Goal: Obtain resource: Obtain resource

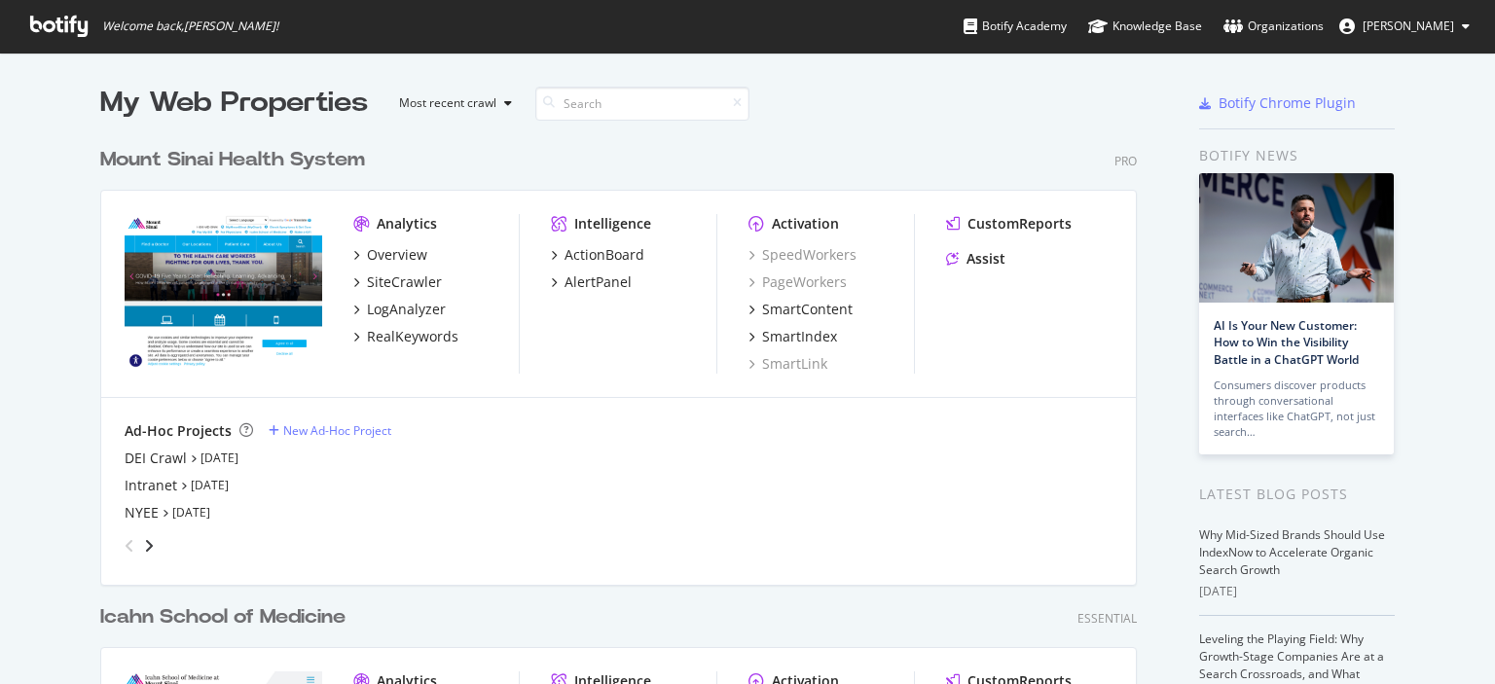
scroll to position [837, 1038]
click at [54, 441] on div "My Web Properties Most recent crawl Mount Sinai Health System Pro Analytics Ove…" at bounding box center [747, 534] width 1495 height 963
click at [72, 435] on div "My Web Properties Most recent crawl Mount Sinai Health System Pro Analytics Ove…" at bounding box center [747, 534] width 1495 height 963
click at [91, 332] on div "My Web Properties Most recent crawl Mount Sinai Health System Pro Analytics Ove…" at bounding box center [747, 534] width 1495 height 963
click at [91, 455] on div "My Web Properties Most recent crawl Mount Sinai Health System Pro Analytics Ove…" at bounding box center [747, 534] width 1495 height 963
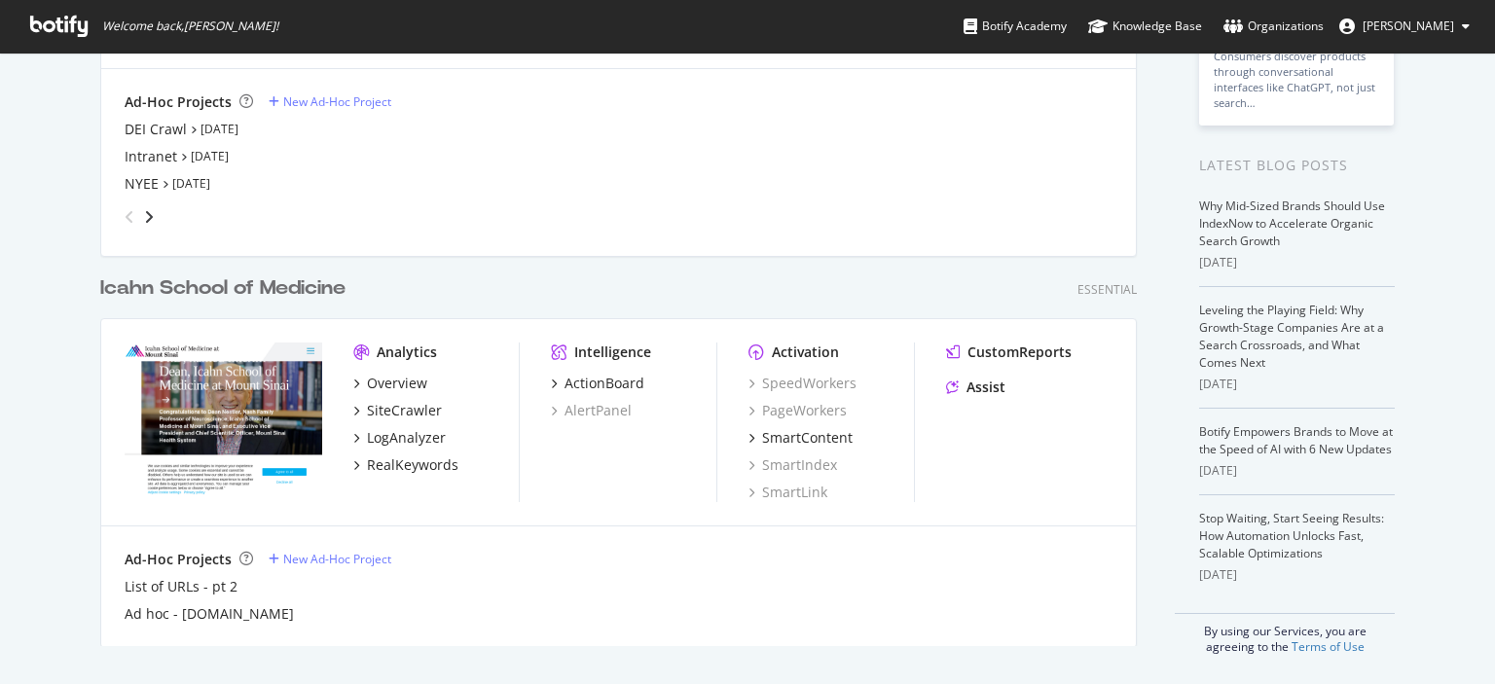
scroll to position [0, 0]
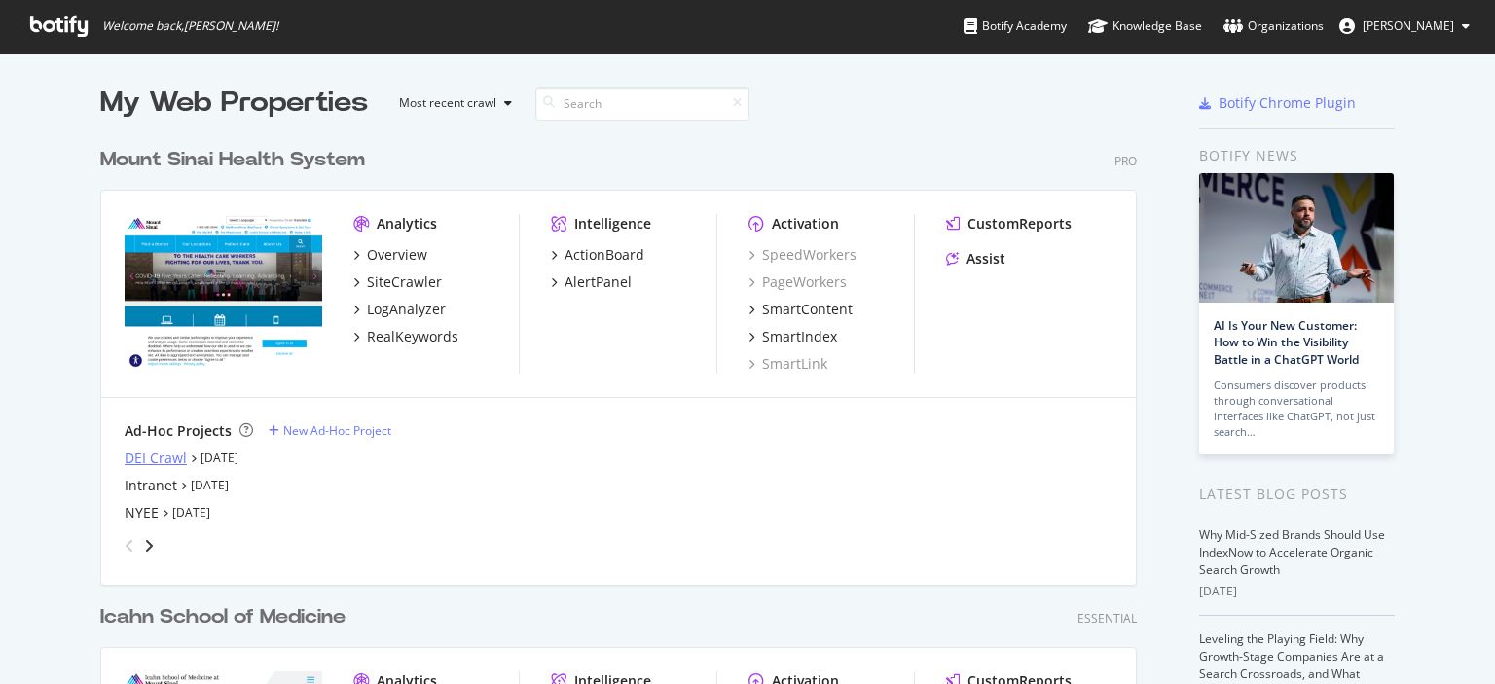
click at [161, 454] on div "DEI Crawl" at bounding box center [156, 458] width 62 height 19
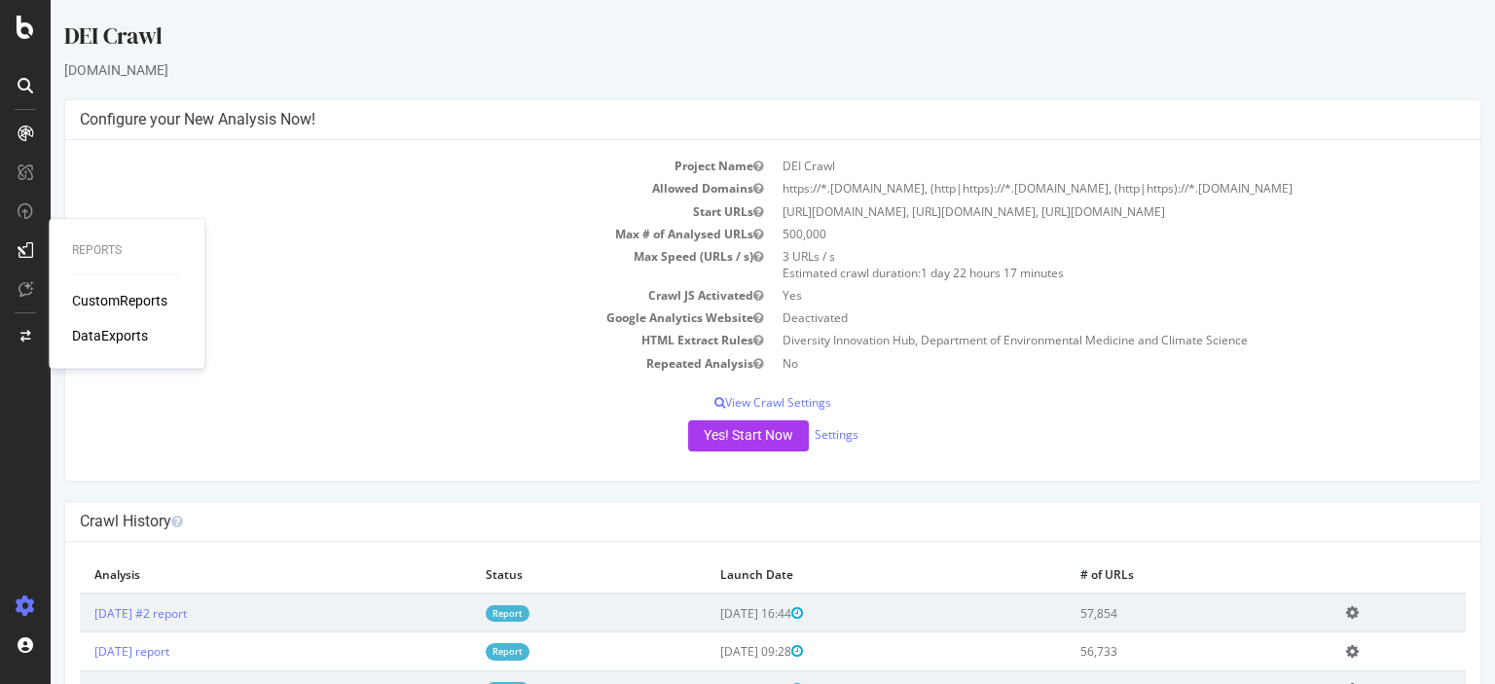
click at [113, 299] on div "CustomReports" at bounding box center [119, 300] width 95 height 19
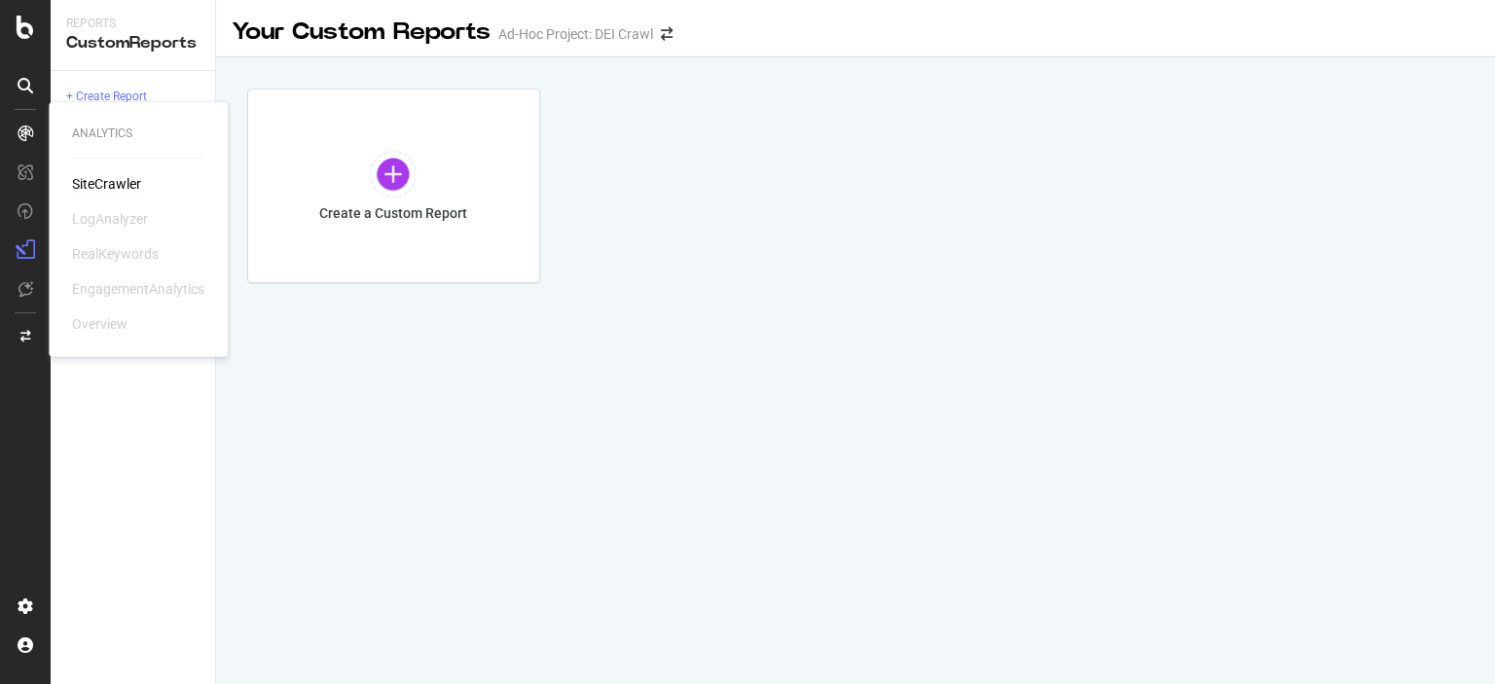
click at [94, 190] on div "SiteCrawler" at bounding box center [106, 183] width 69 height 19
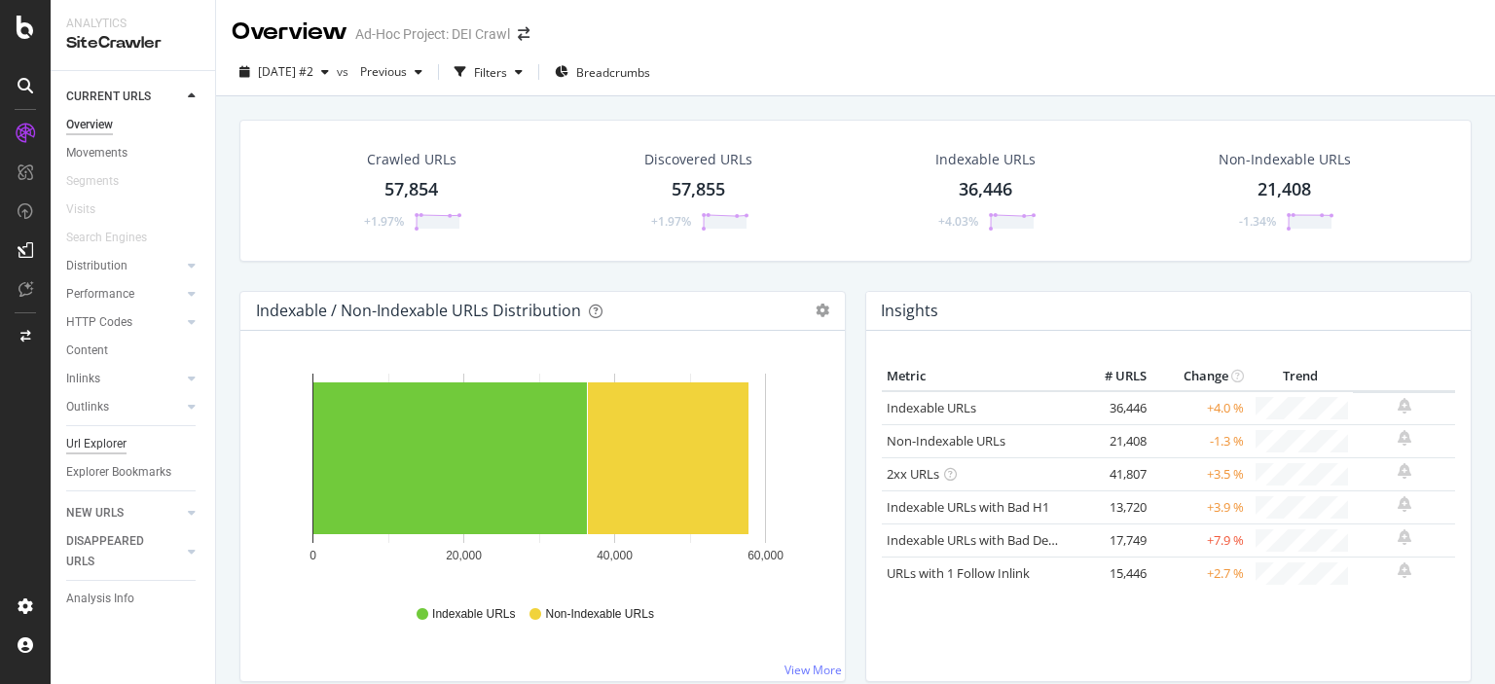
click at [113, 450] on div "Url Explorer" at bounding box center [96, 444] width 60 height 20
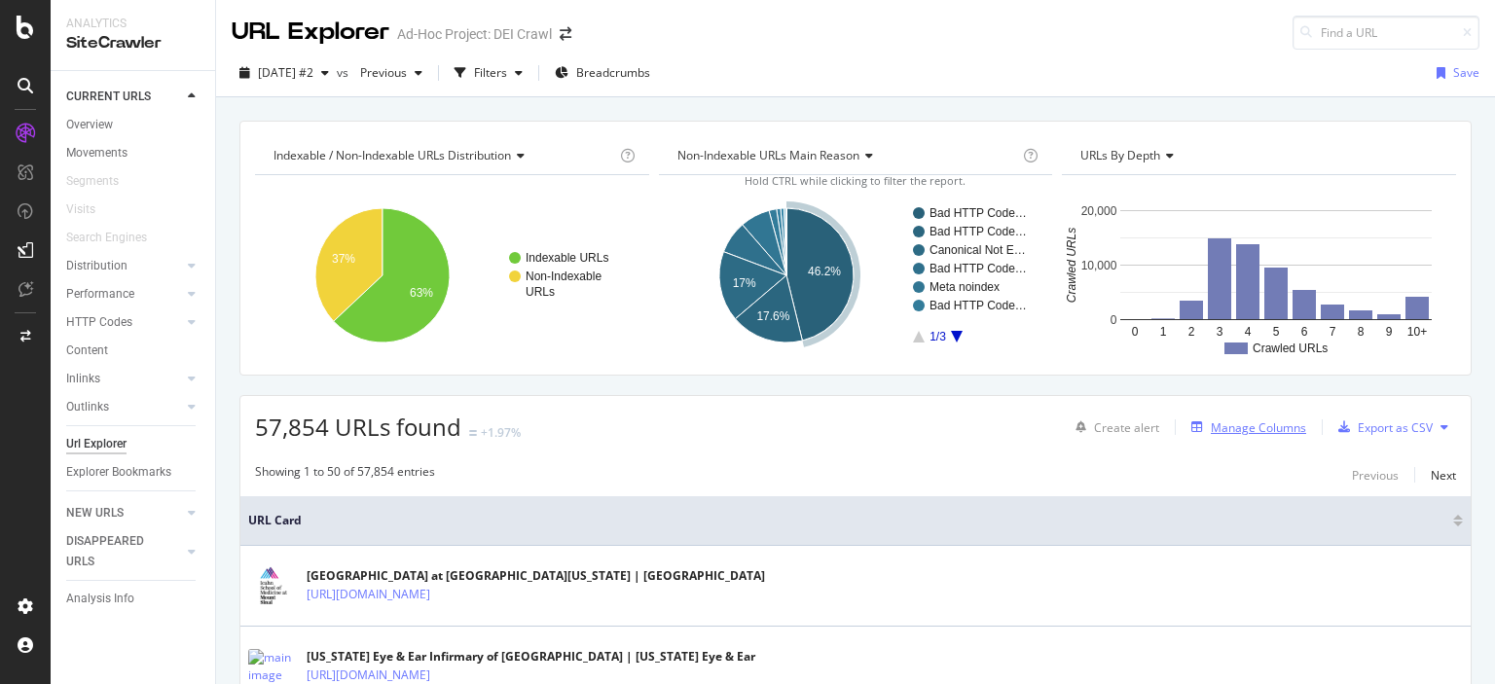
click at [1221, 423] on div "Manage Columns" at bounding box center [1258, 427] width 95 height 17
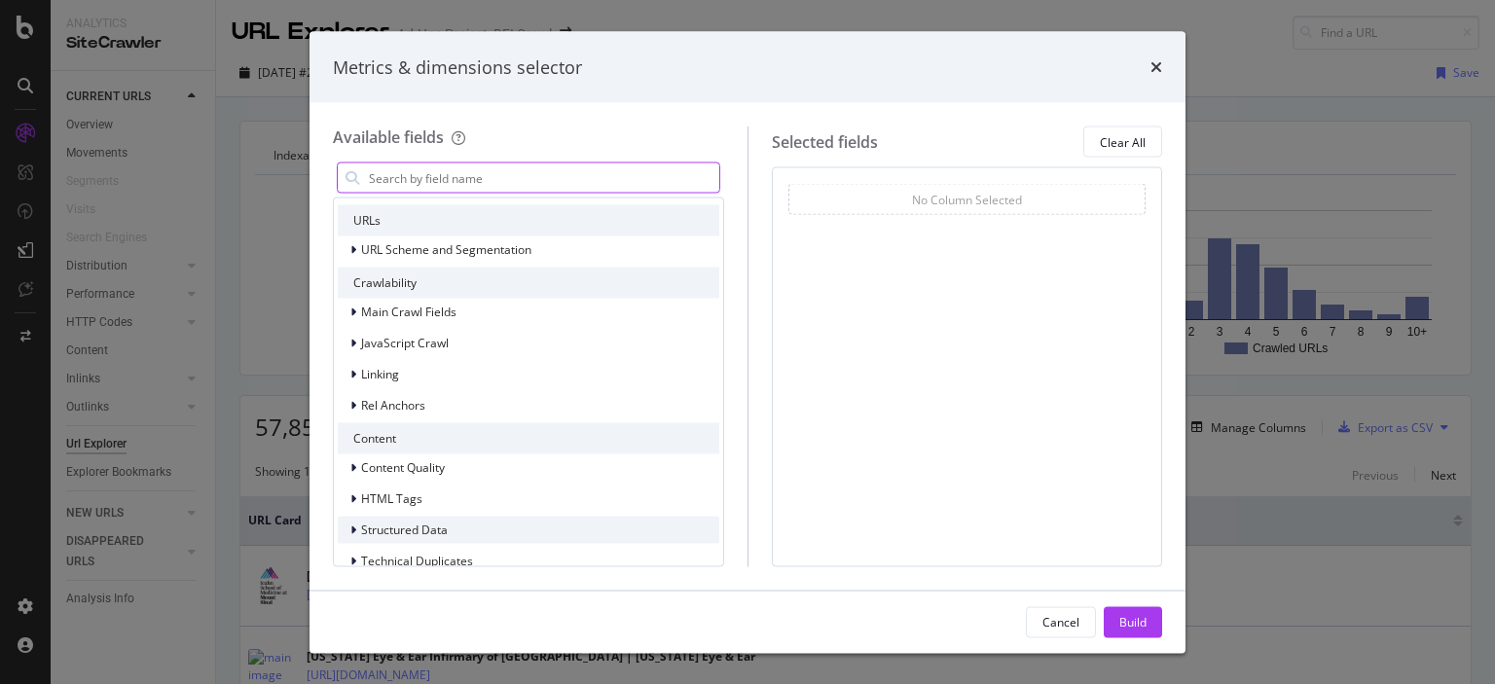
scroll to position [273, 0]
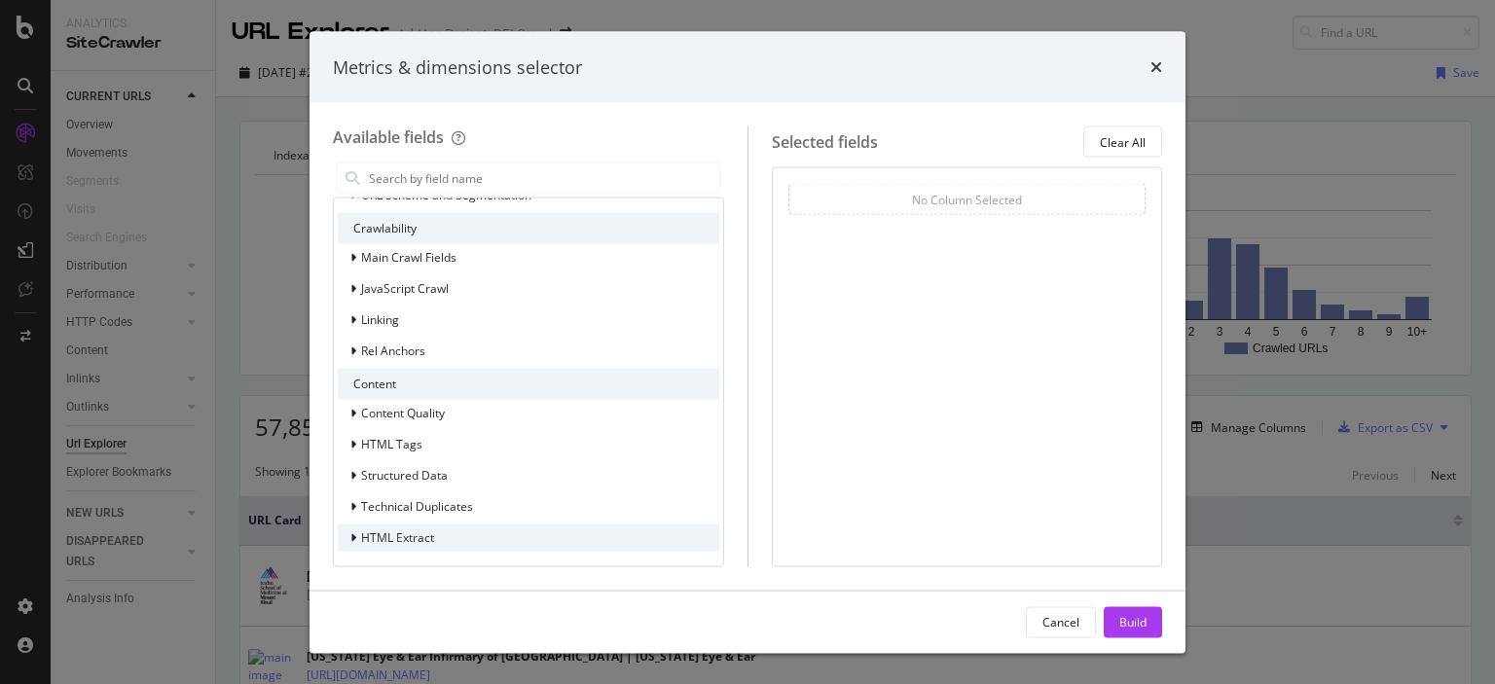
click at [402, 529] on span "HTML Extract" at bounding box center [397, 537] width 73 height 17
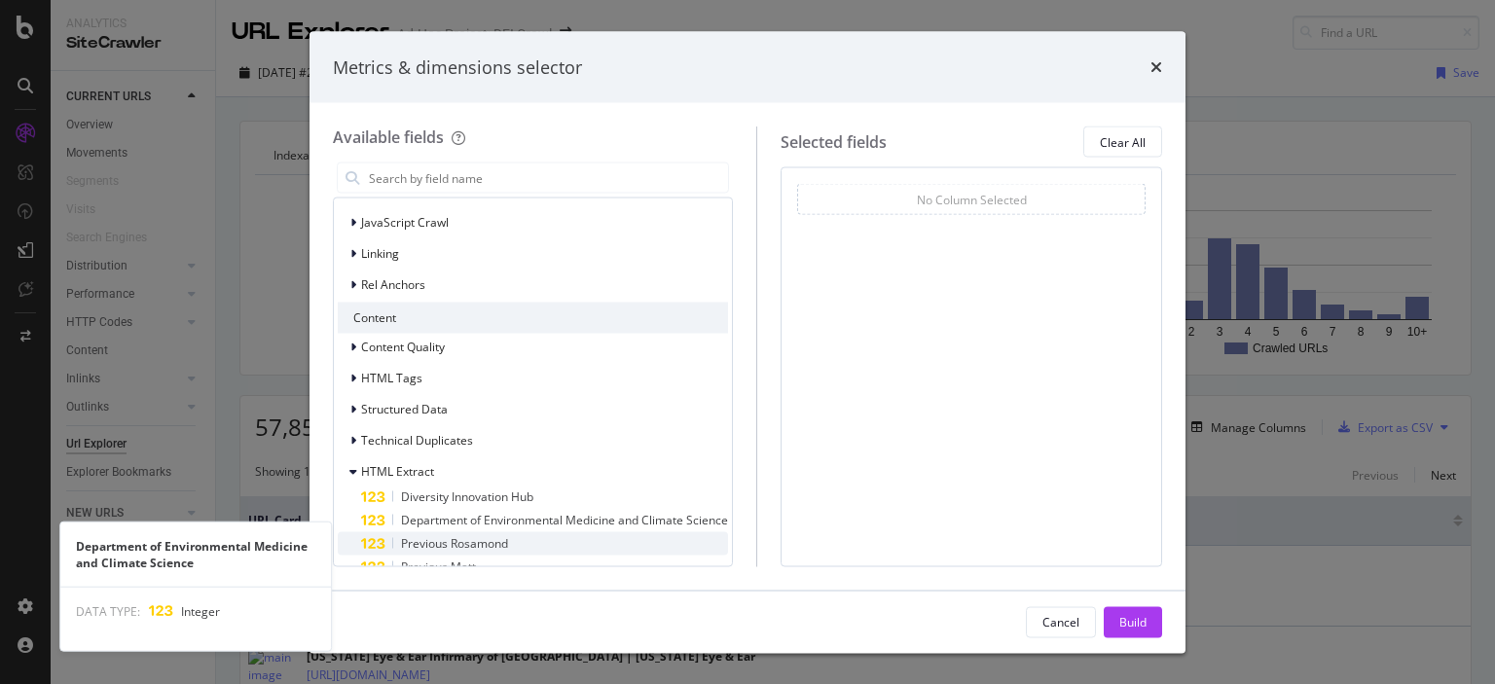
scroll to position [367, 0]
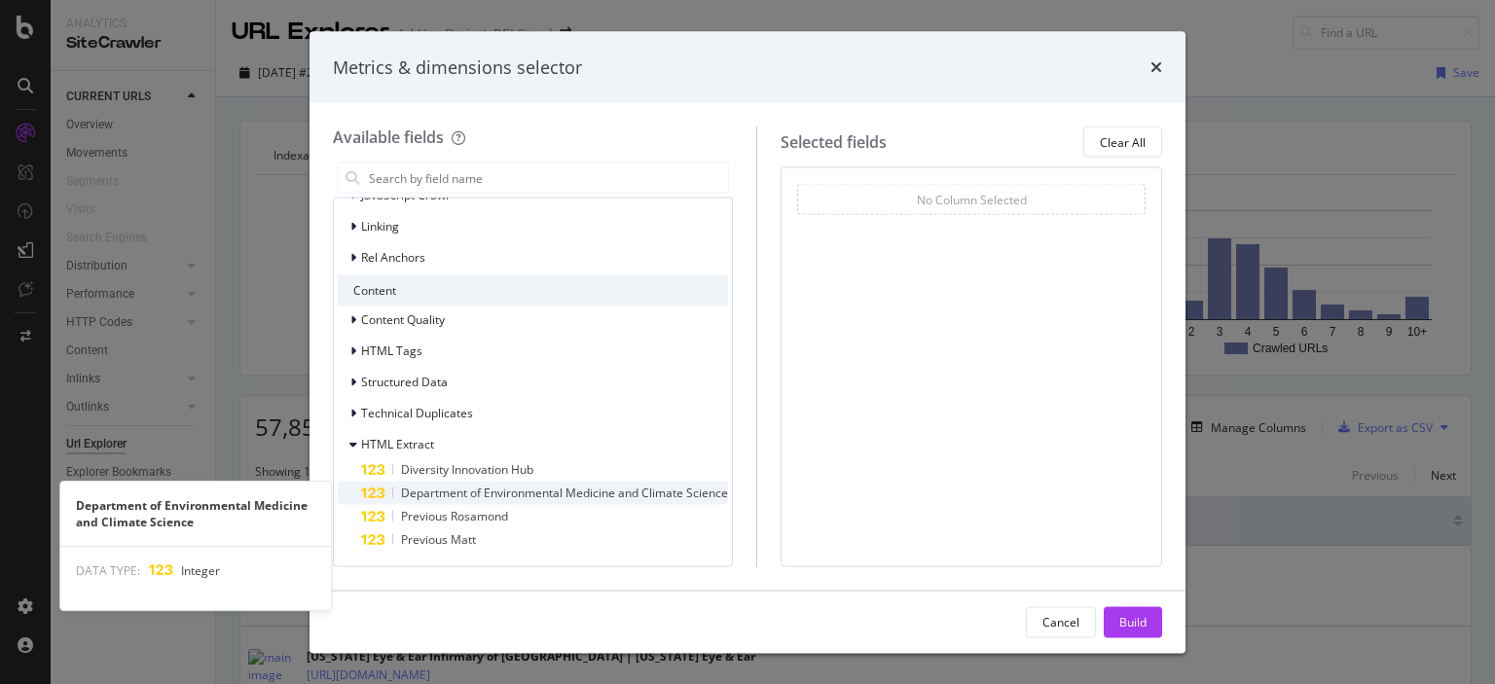
click at [599, 492] on span "Department of Environmental Medicine and Climate Science" at bounding box center [564, 493] width 327 height 17
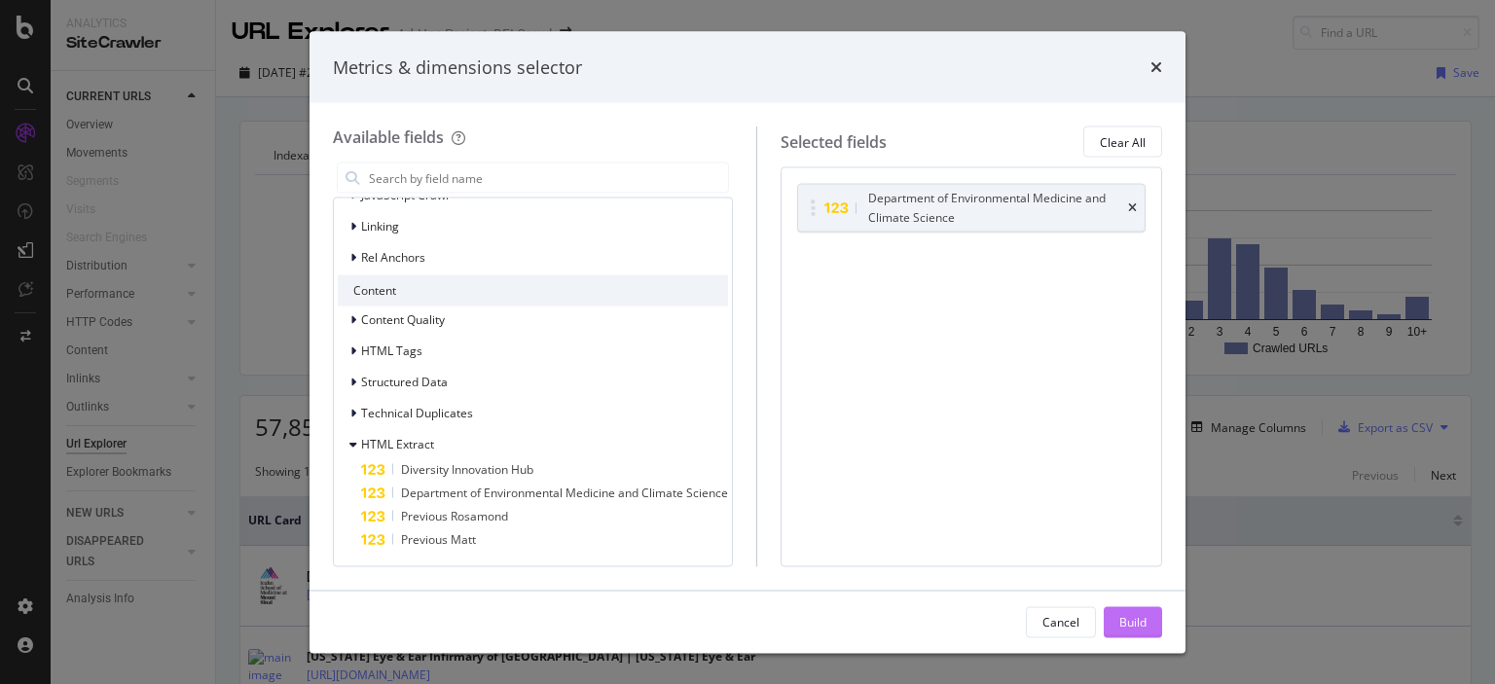
click at [1124, 623] on div "Build" at bounding box center [1132, 621] width 27 height 17
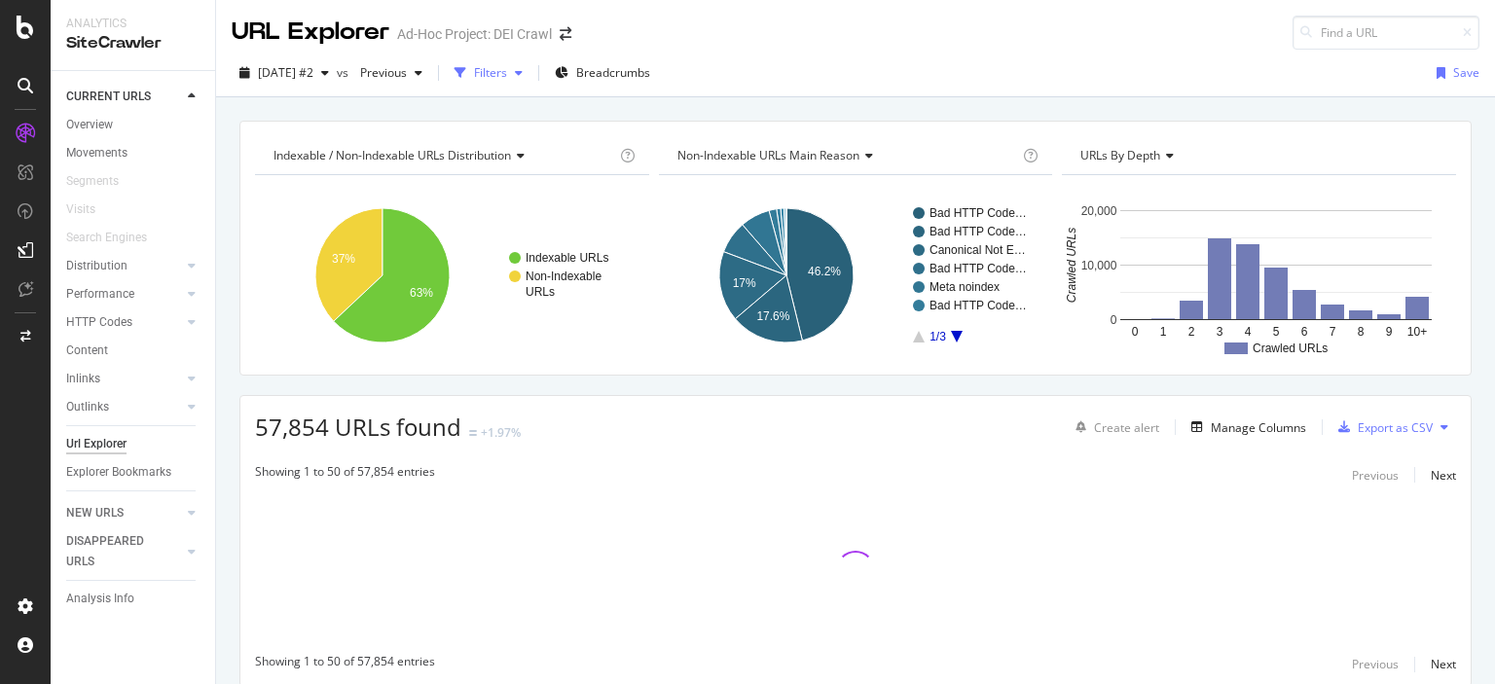
click at [507, 73] on div "Filters" at bounding box center [490, 72] width 33 height 17
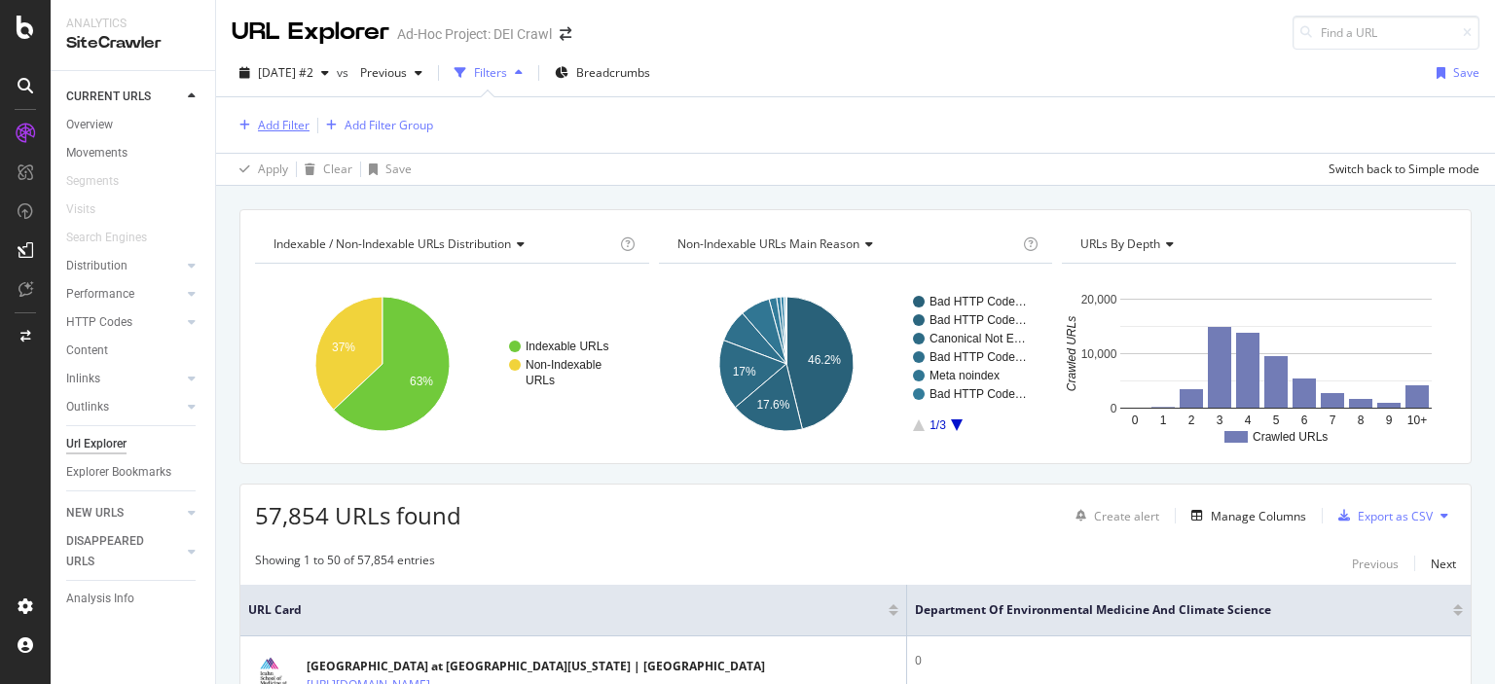
click at [297, 120] on div "Add Filter" at bounding box center [284, 125] width 52 height 17
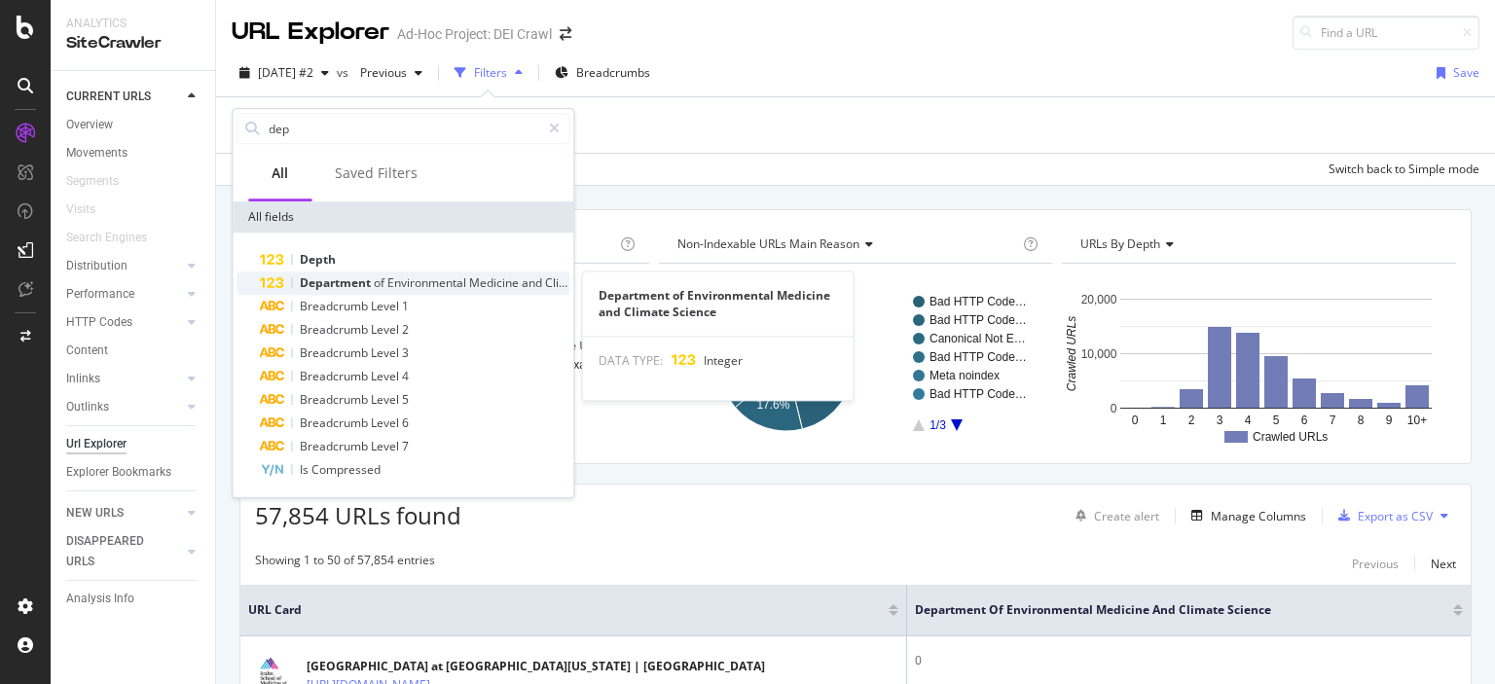
type input "dep"
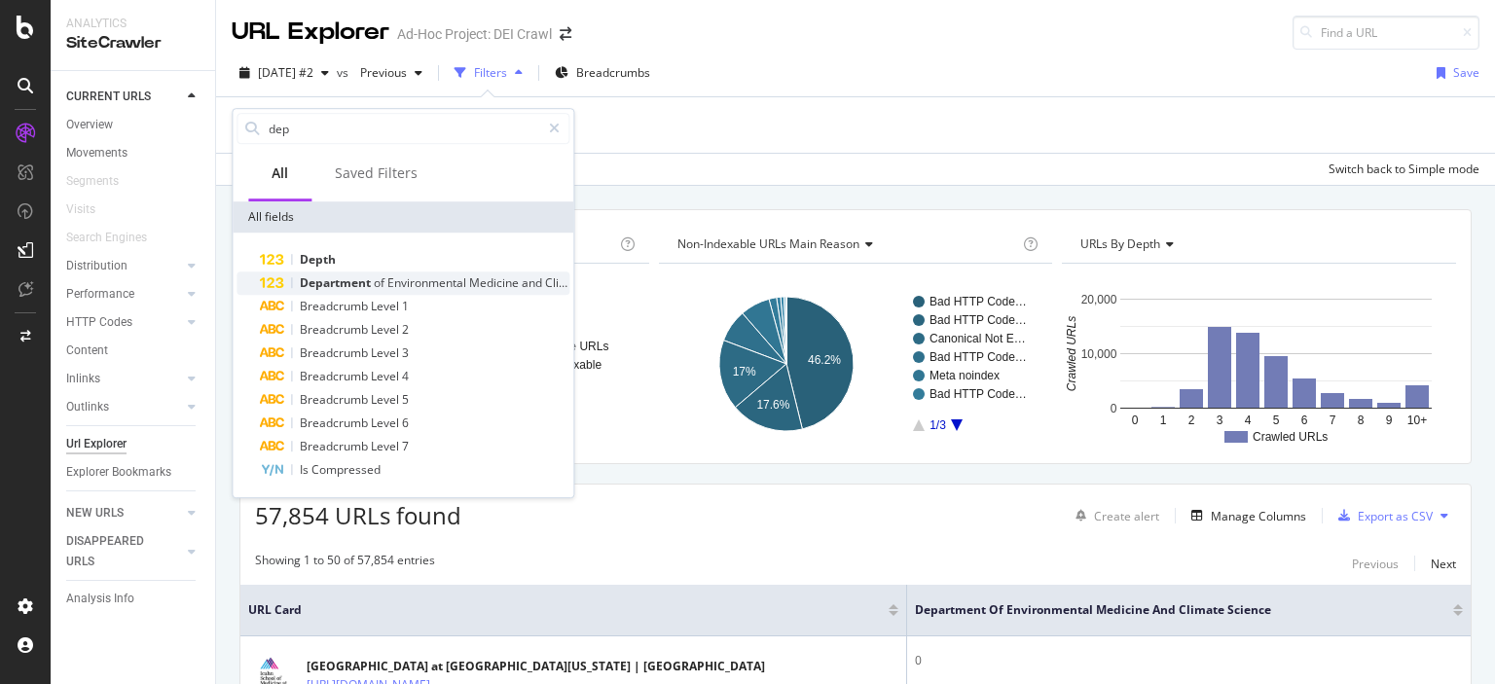
click at [461, 277] on span "Environmental" at bounding box center [428, 282] width 82 height 17
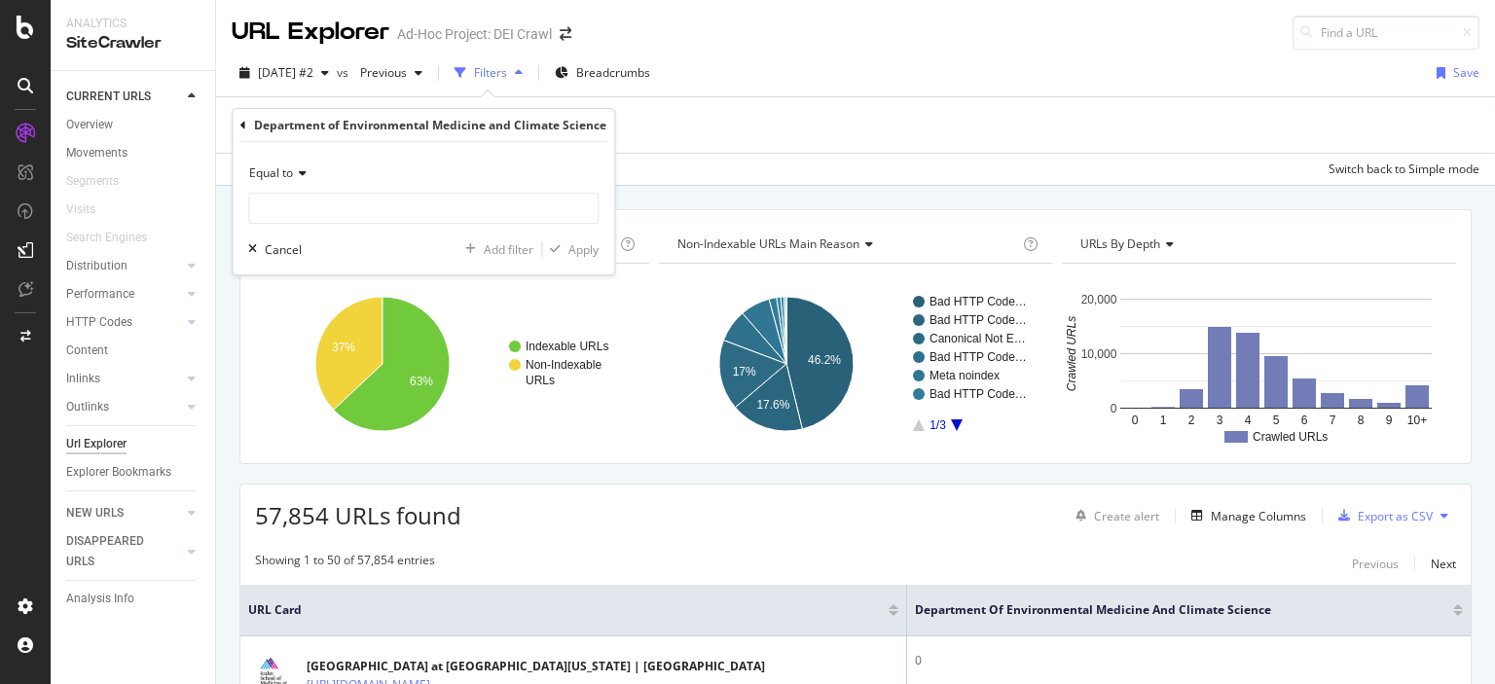
click at [277, 177] on span "Equal to" at bounding box center [271, 172] width 44 height 17
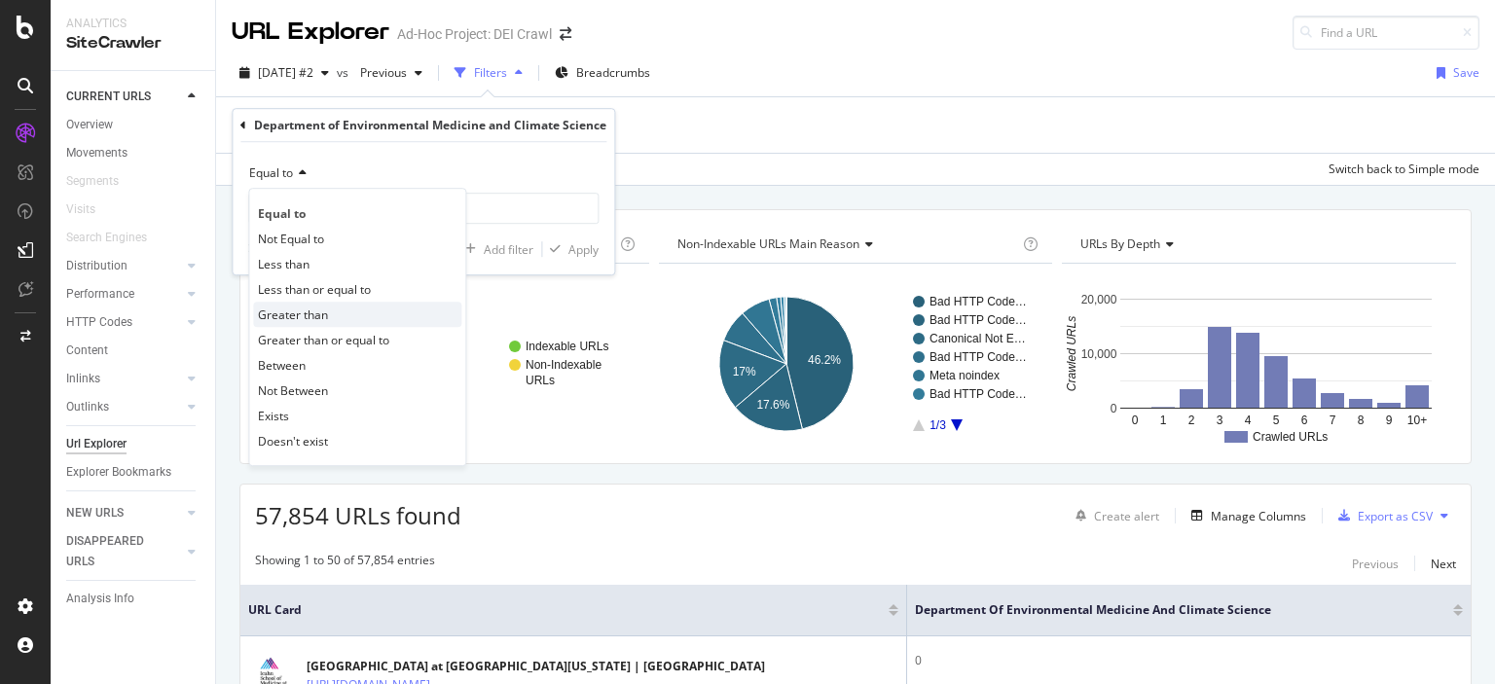
click at [362, 318] on div "Greater than" at bounding box center [357, 314] width 208 height 25
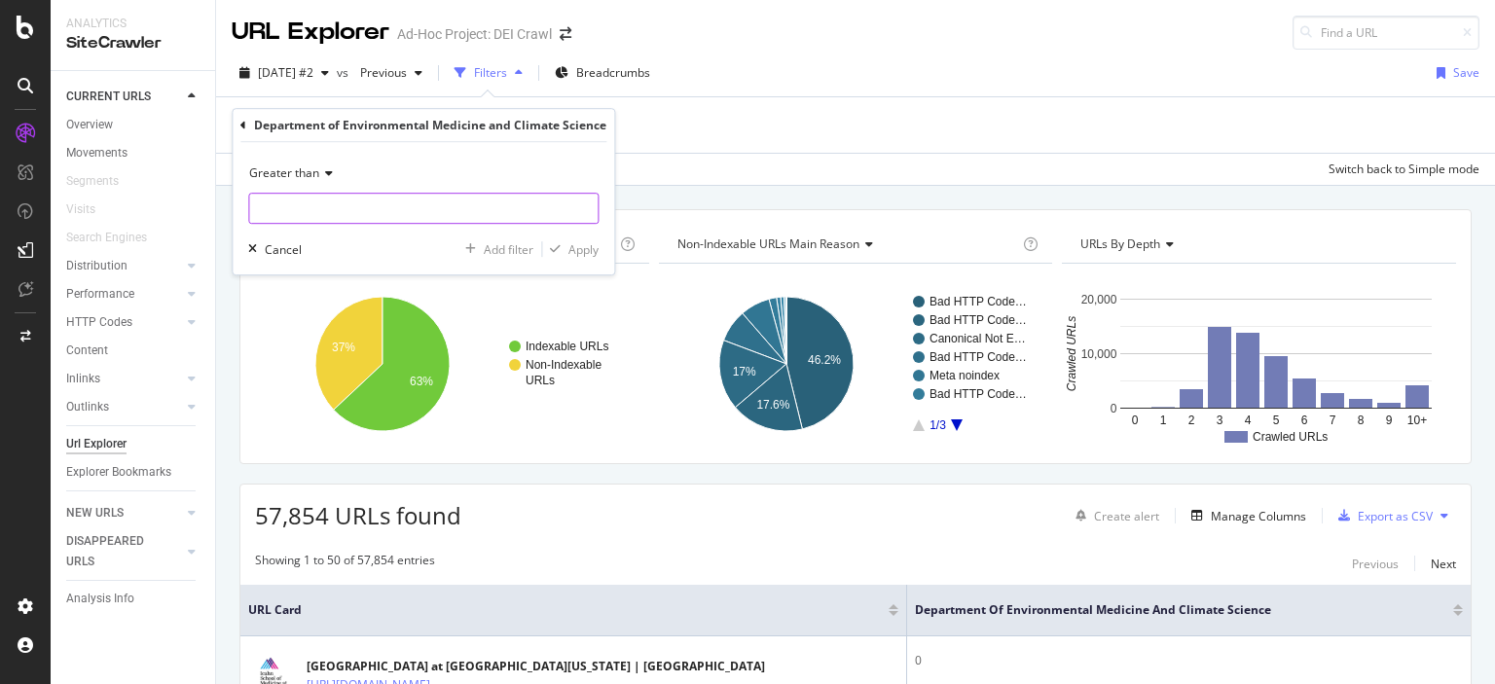
click at [432, 205] on input "number" at bounding box center [423, 208] width 350 height 31
type input "0"
click at [583, 249] on div "Apply" at bounding box center [583, 249] width 30 height 17
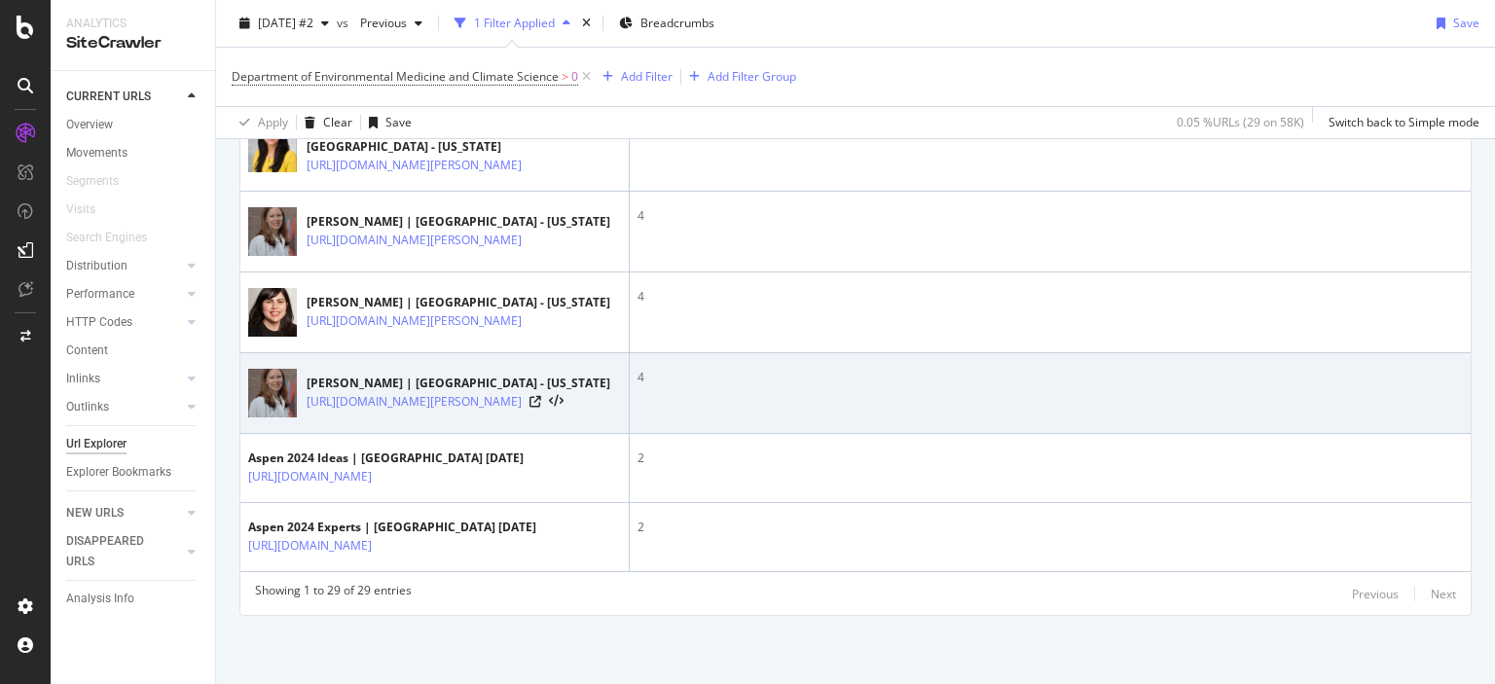
scroll to position [3231, 0]
click at [541, 402] on icon at bounding box center [535, 402] width 12 height 12
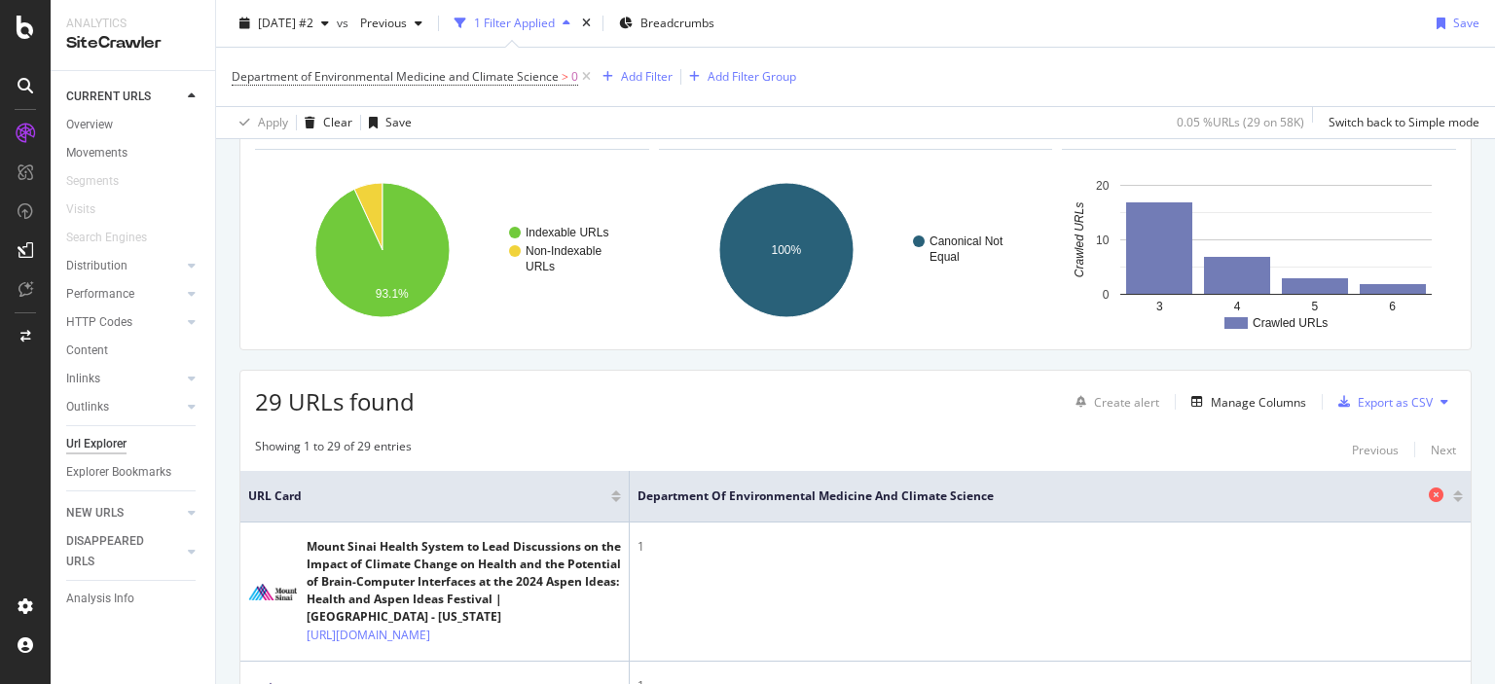
scroll to position [195, 0]
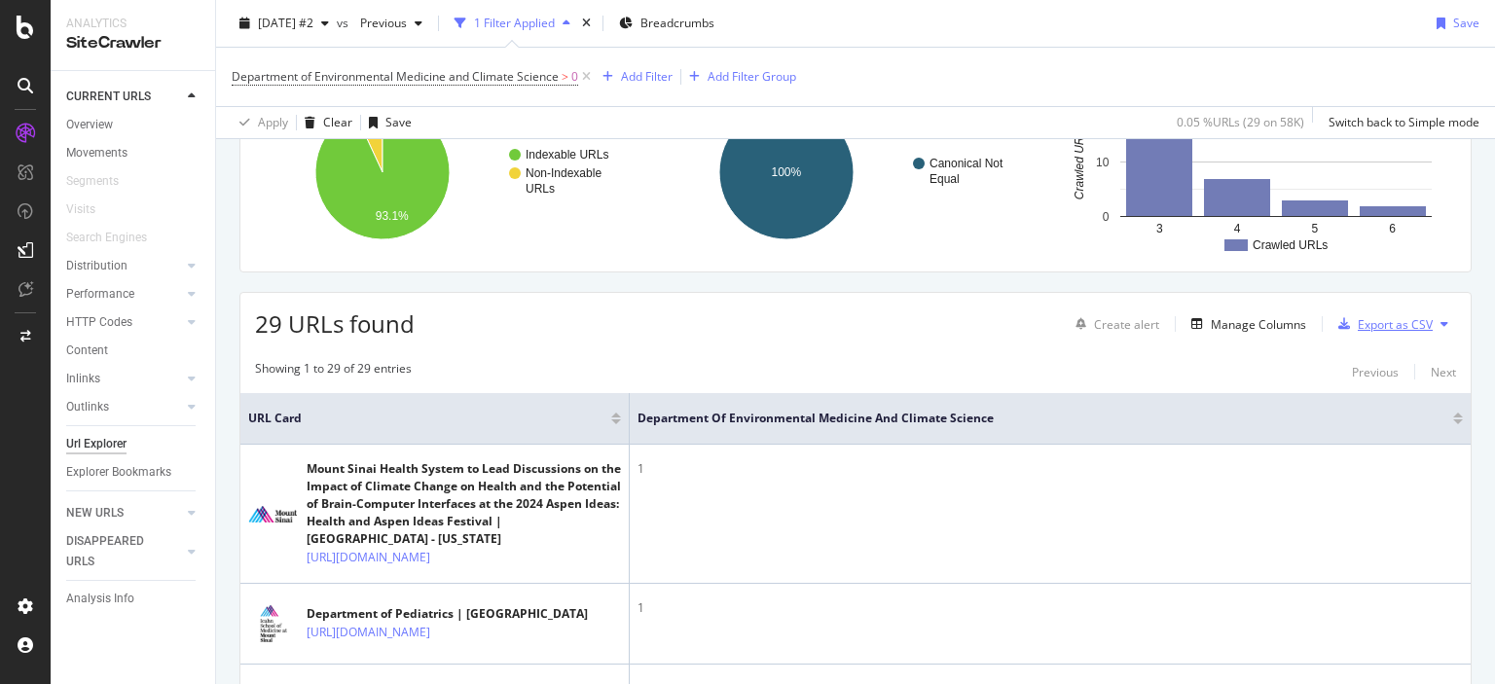
click at [1358, 325] on div "Export as CSV" at bounding box center [1395, 324] width 75 height 17
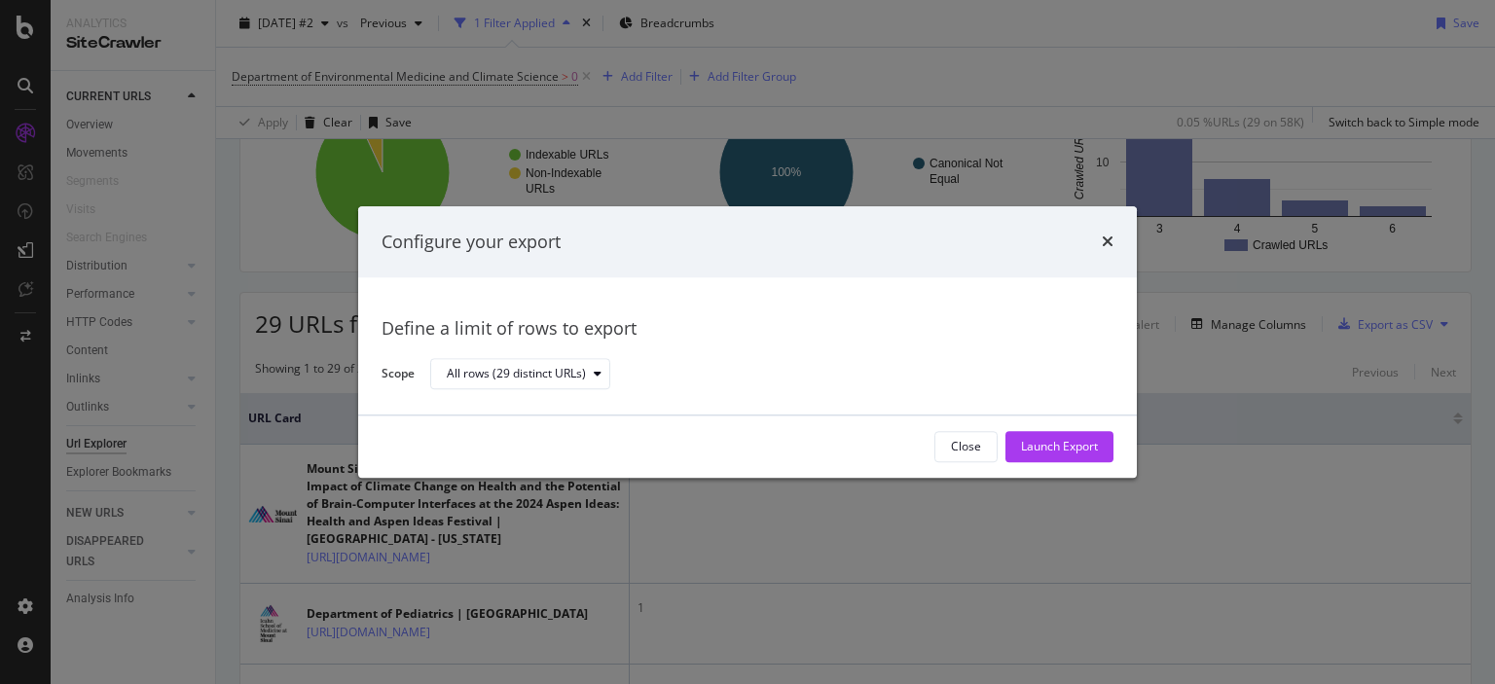
click at [1043, 439] on div "Launch Export" at bounding box center [1059, 447] width 77 height 17
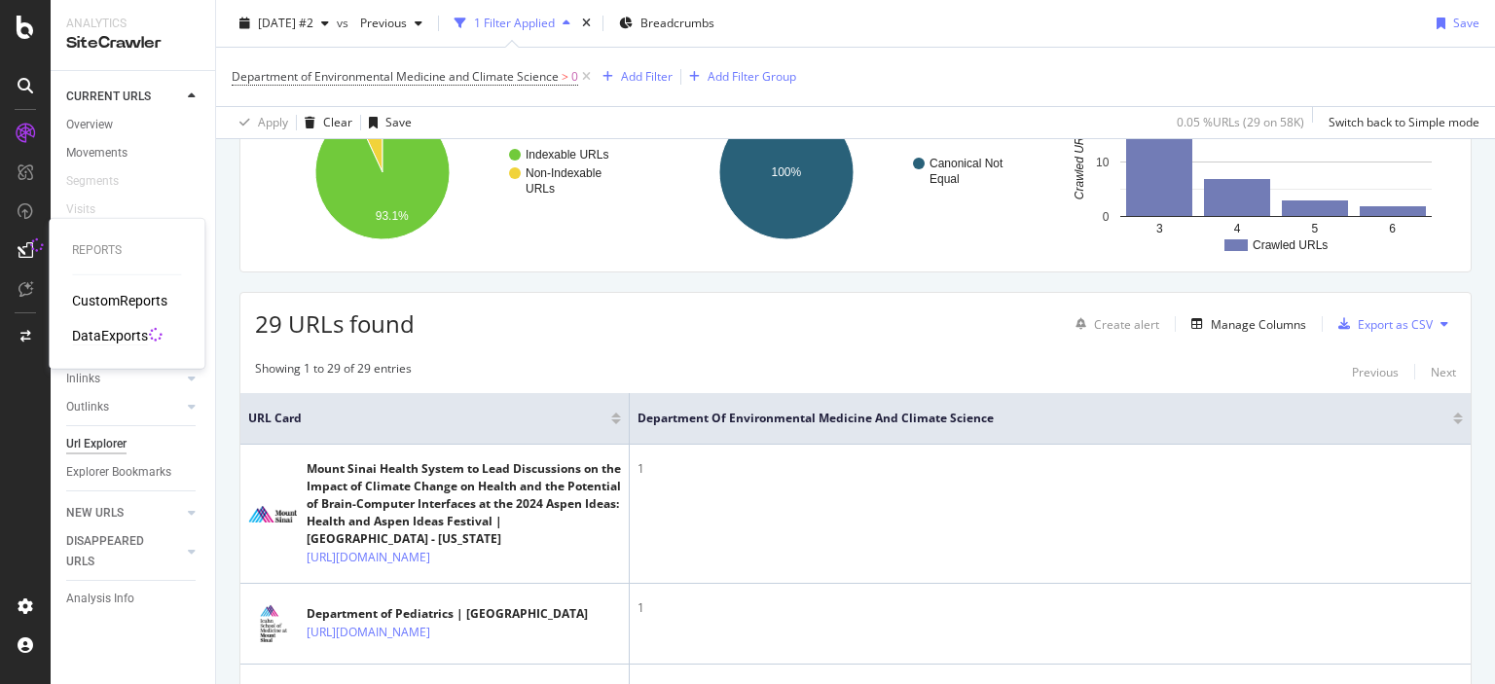
click at [101, 341] on div "DataExports" at bounding box center [110, 335] width 76 height 19
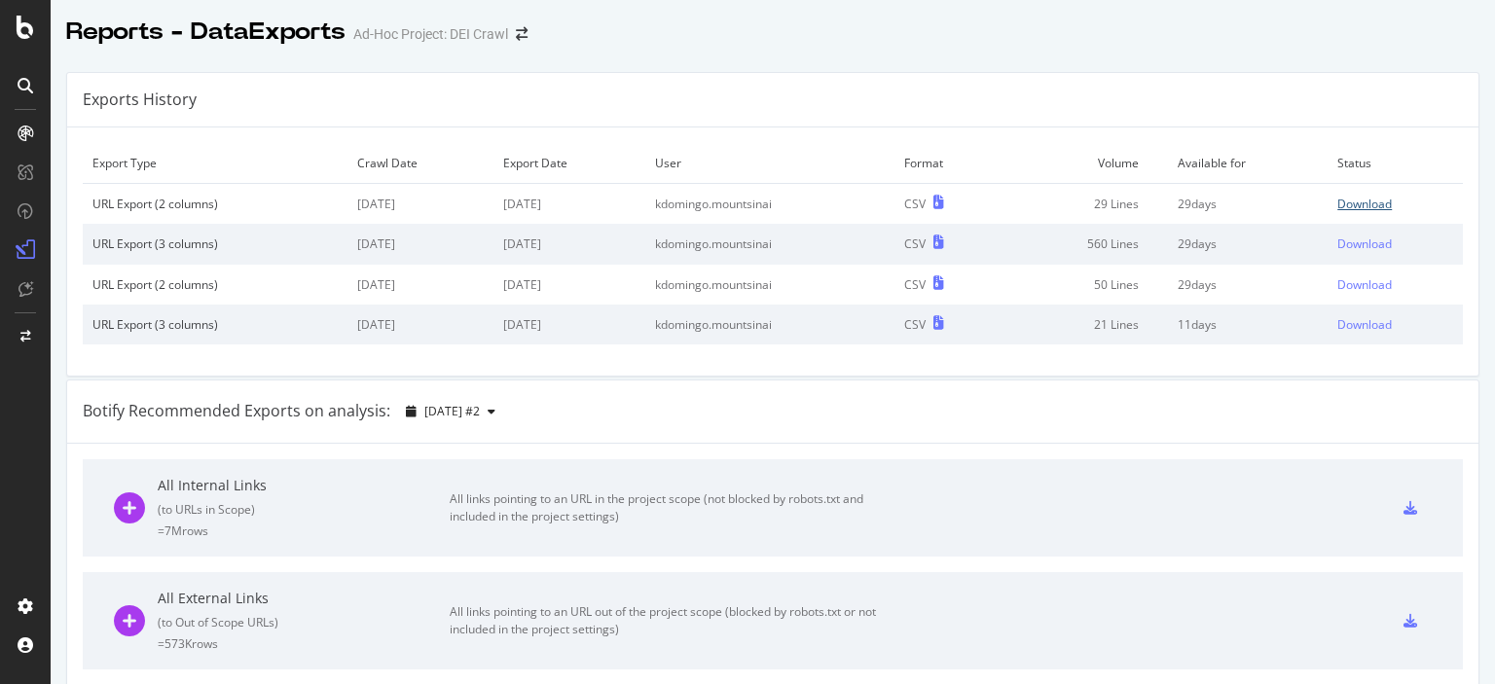
click at [1349, 203] on div "Download" at bounding box center [1364, 204] width 55 height 17
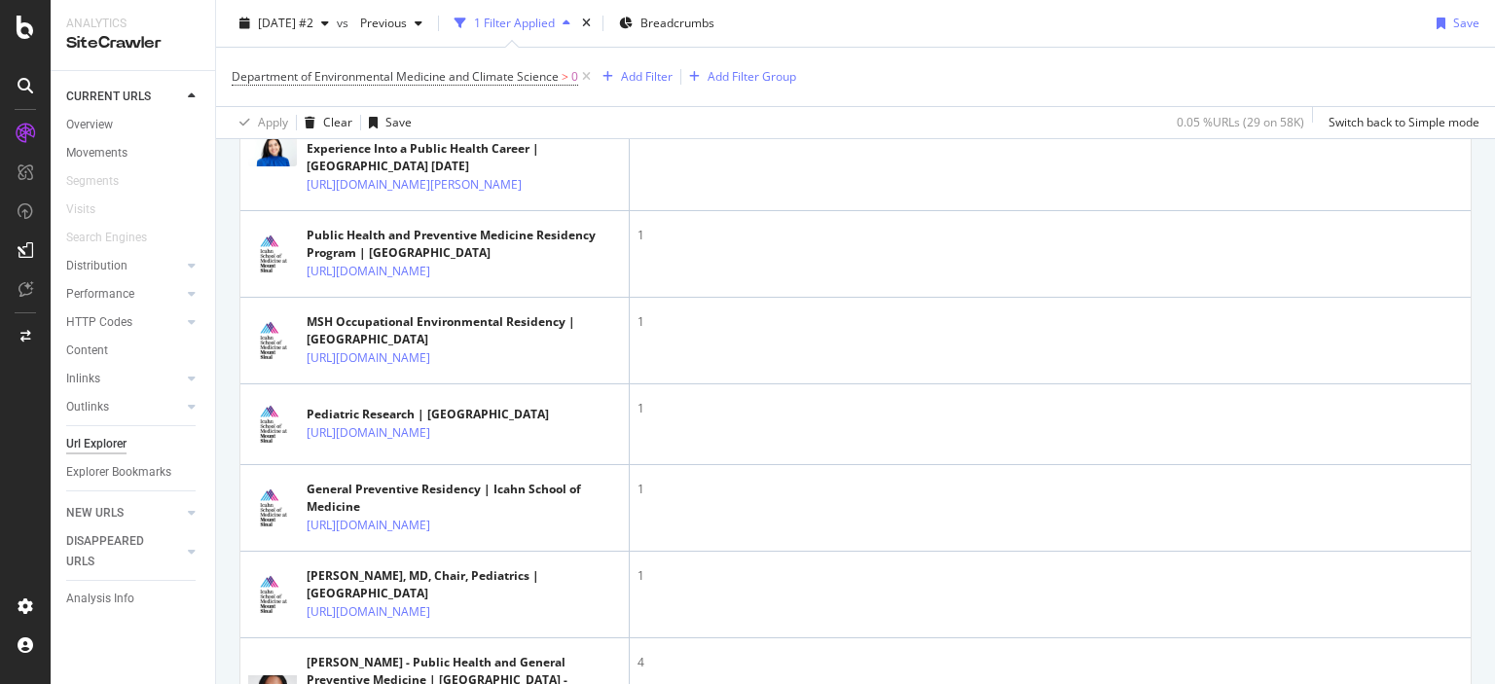
scroll to position [1771, 0]
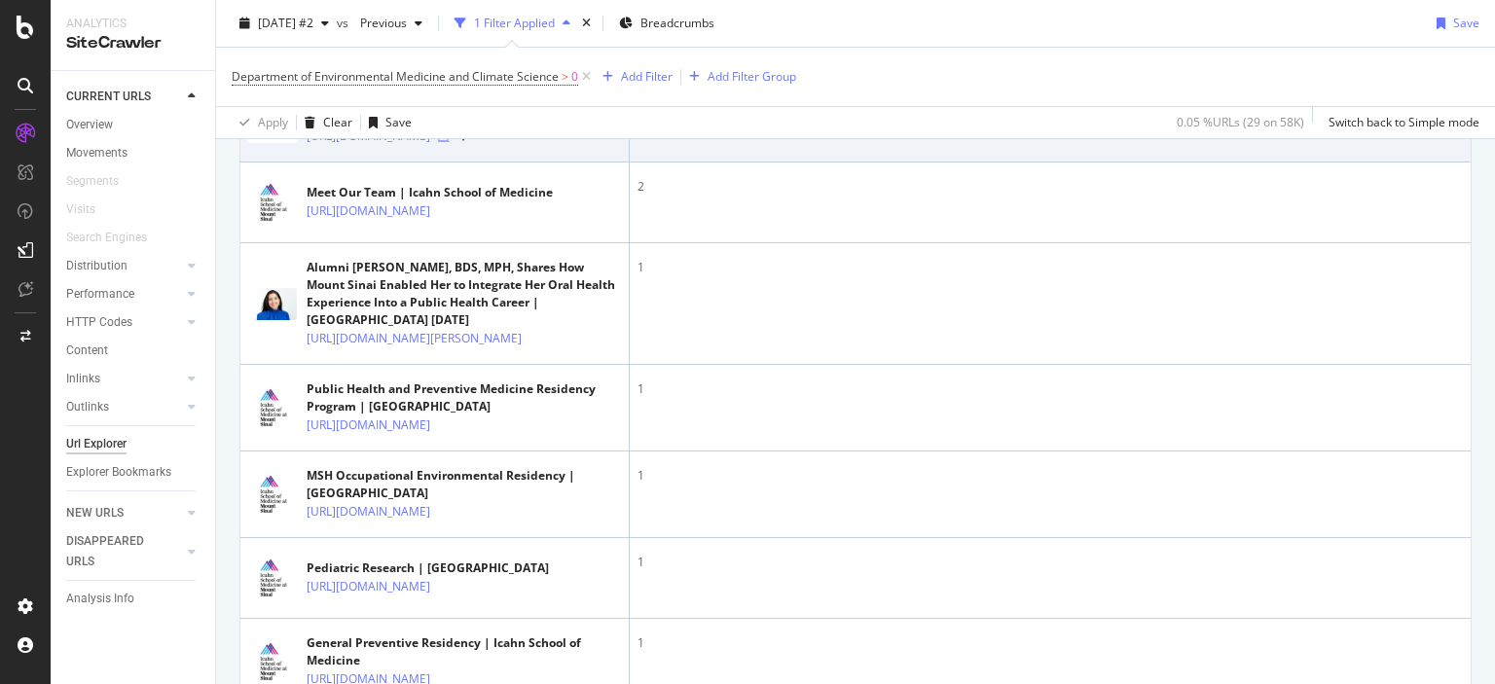
click at [450, 142] on icon at bounding box center [444, 136] width 12 height 12
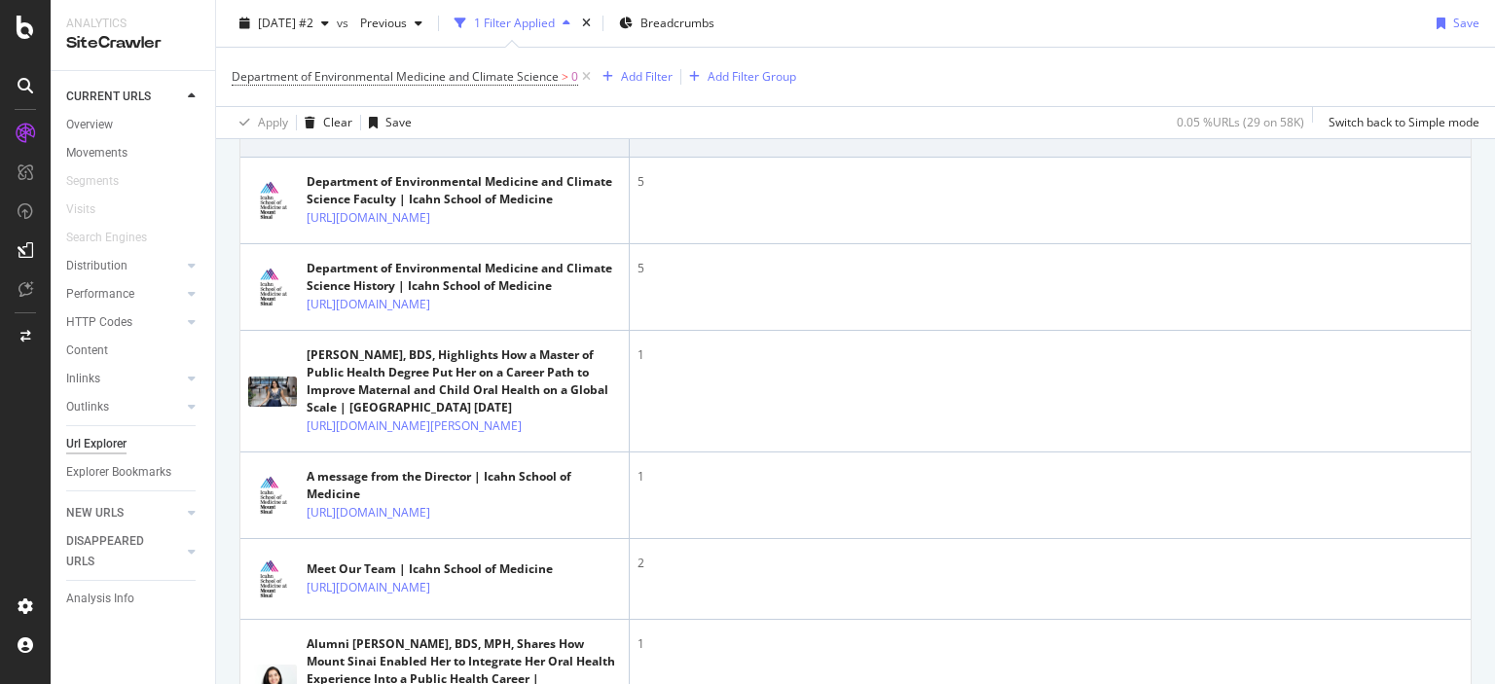
scroll to position [1285, 0]
